Goal: Navigation & Orientation: Understand site structure

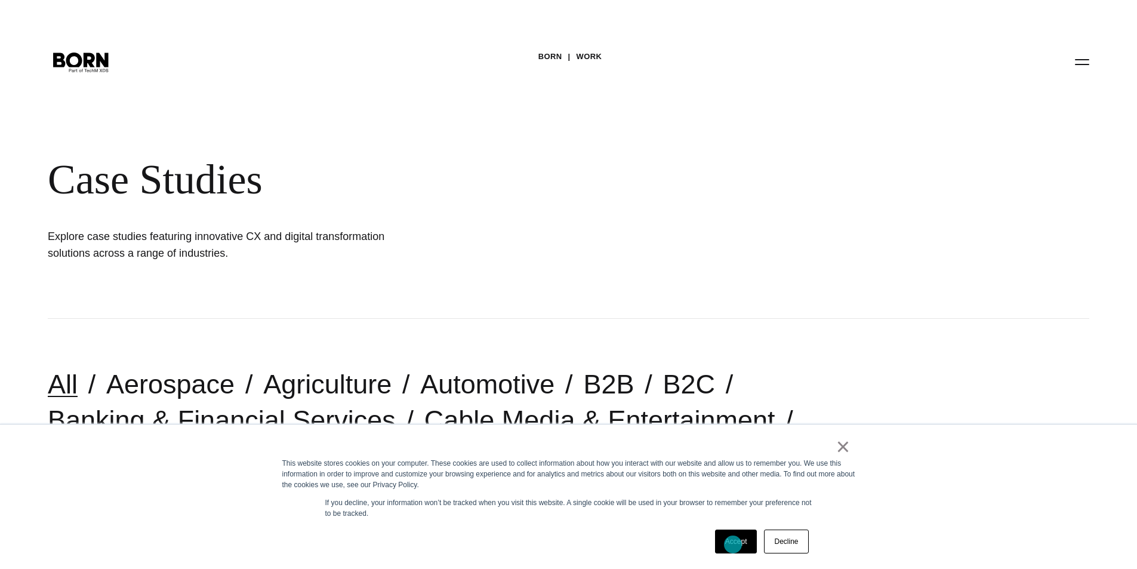
click at [733, 544] on link "Accept" at bounding box center [736, 541] width 42 height 24
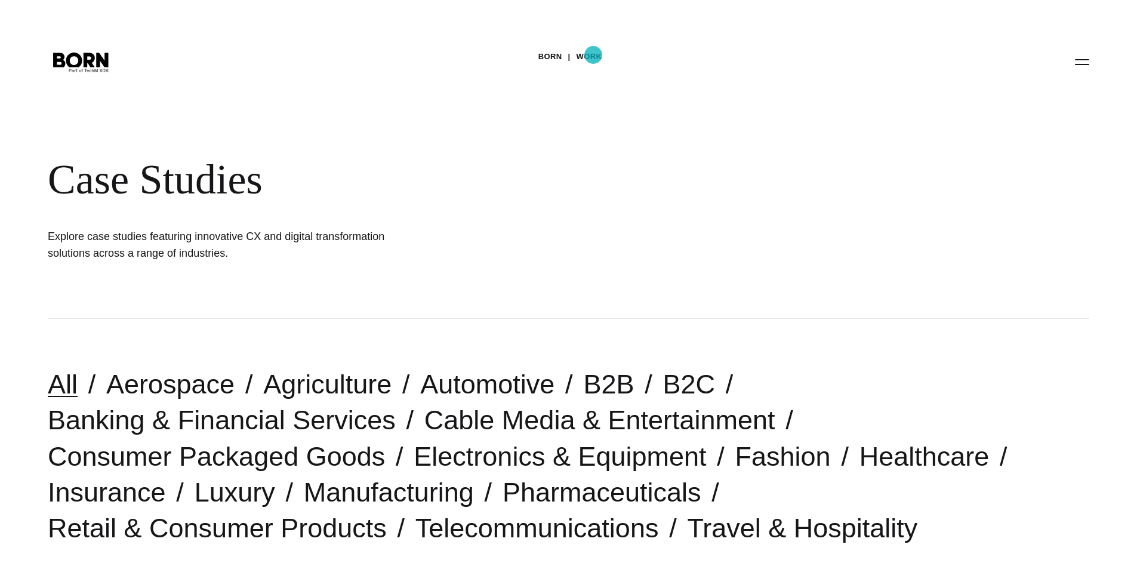
click at [593, 55] on link "Work" at bounding box center [590, 57] width 26 height 18
click at [1086, 58] on button "Primary Menu" at bounding box center [1082, 61] width 29 height 25
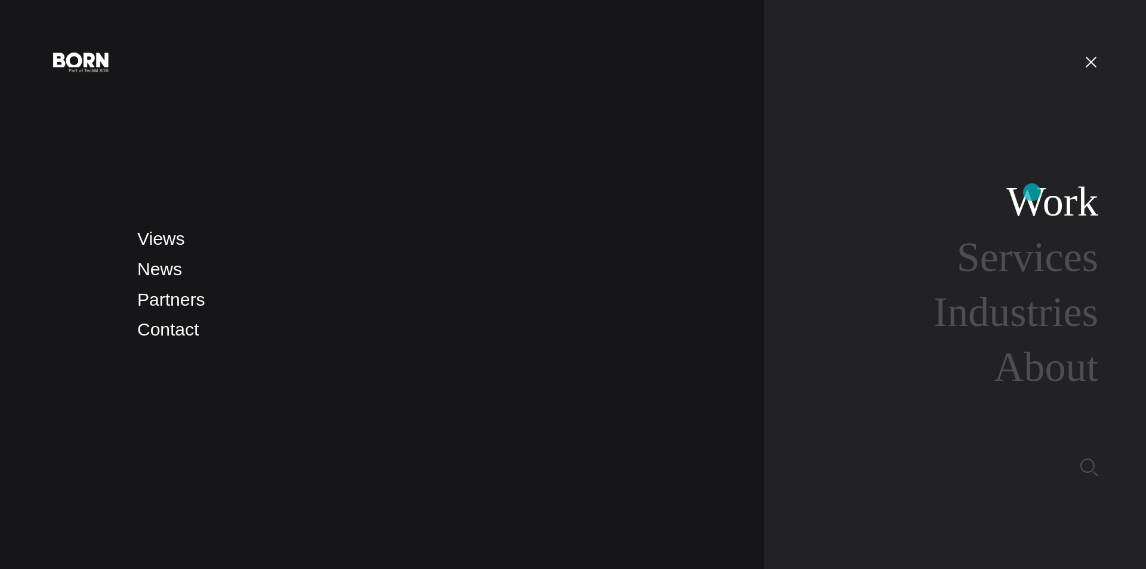
click at [1032, 192] on link "Work" at bounding box center [1052, 201] width 92 height 46
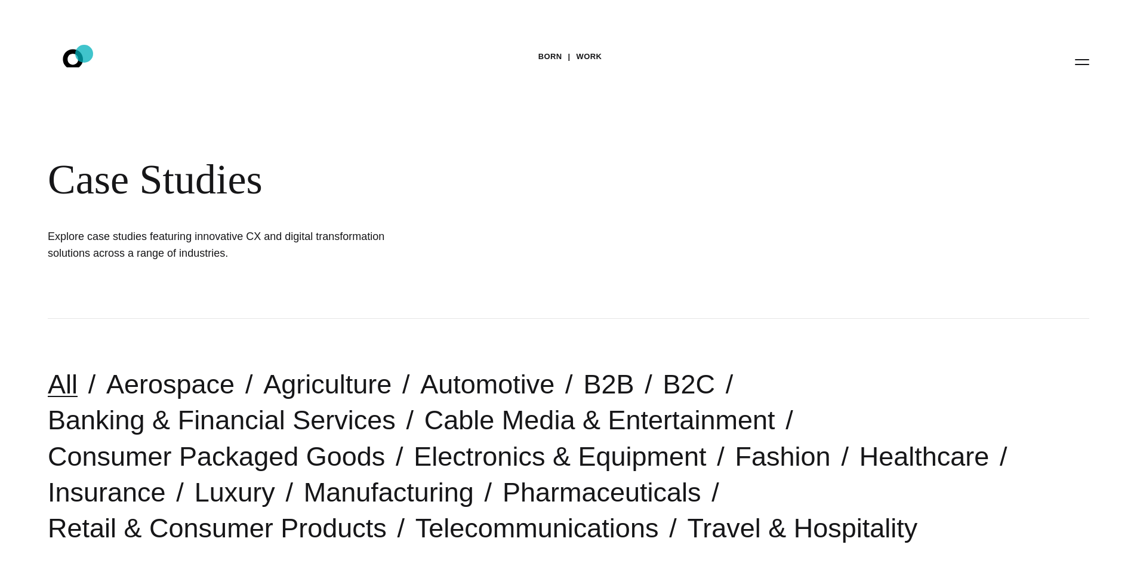
click at [84, 54] on icon ".st0{display:none;} .st1{display:inline;} .st2{font-family:'HelveticaNeue-Mediu…" at bounding box center [81, 61] width 76 height 31
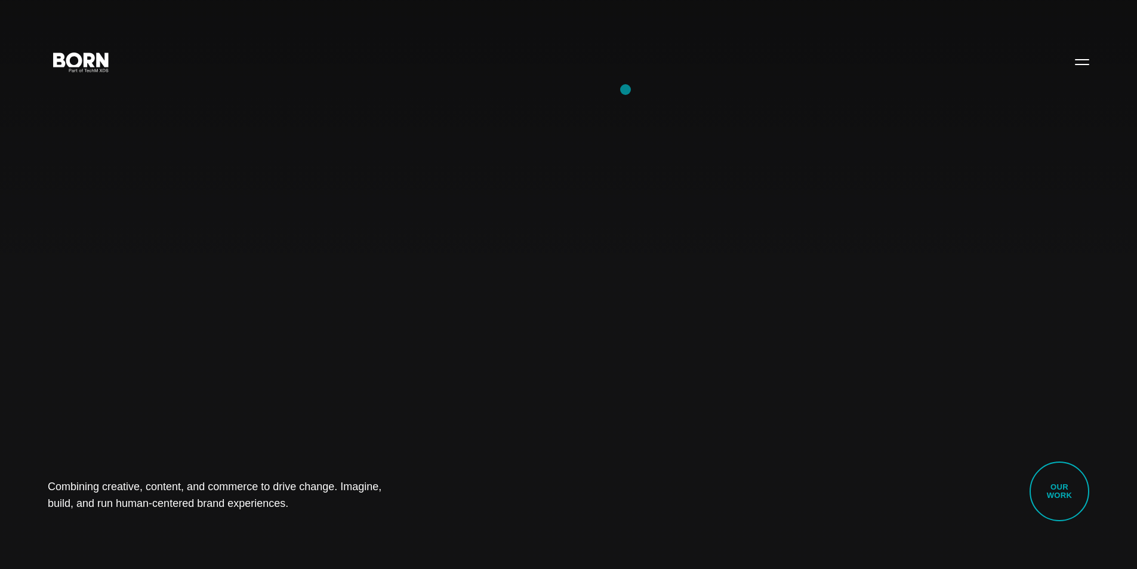
scroll to position [262, 0]
